Goal: Task Accomplishment & Management: Use online tool/utility

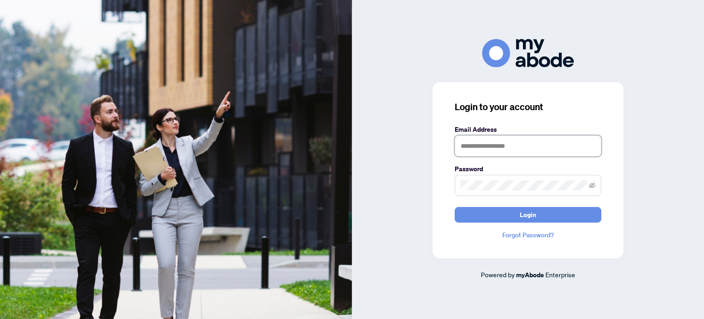
click at [514, 144] on input "text" at bounding box center [528, 145] width 147 height 21
type input "**********"
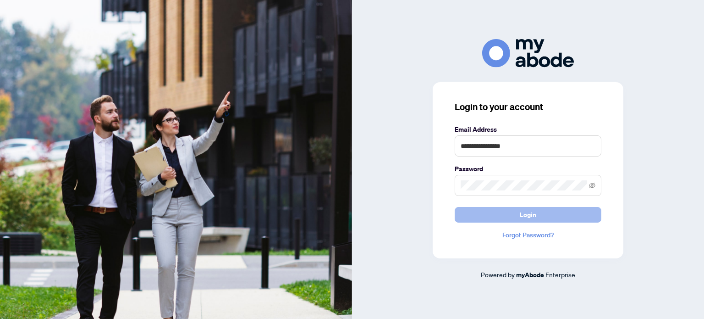
click at [523, 214] on span "Login" at bounding box center [528, 214] width 17 height 15
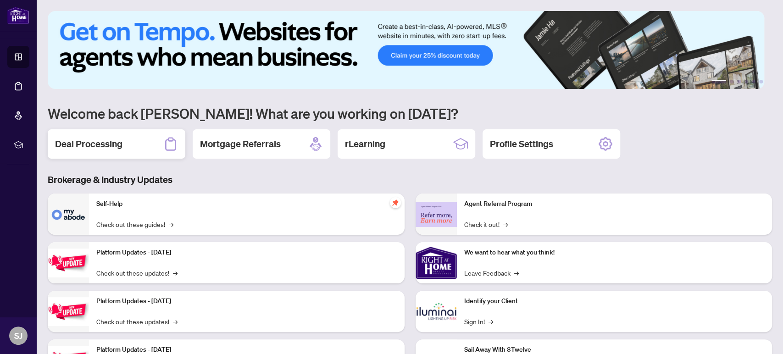
click at [111, 138] on h2 "Deal Processing" at bounding box center [88, 144] width 67 height 13
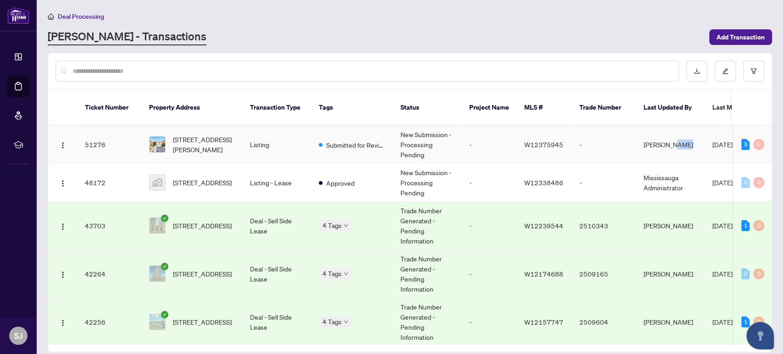
drag, startPoint x: 709, startPoint y: 138, endPoint x: 672, endPoint y: 140, distance: 37.2
click at [671, 140] on tr "51276 [STREET_ADDRESS][PERSON_NAME] Listing Submitted for Review New Submission…" at bounding box center [500, 145] width 905 height 38
